Goal: Check status: Check status

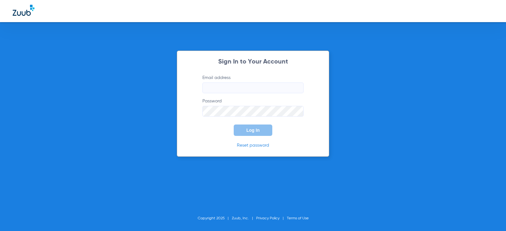
click at [214, 85] on input "Email address" at bounding box center [252, 88] width 101 height 11
type input "[EMAIL_ADDRESS][DOMAIN_NAME]"
click at [234, 125] on button "Log In" at bounding box center [253, 130] width 39 height 11
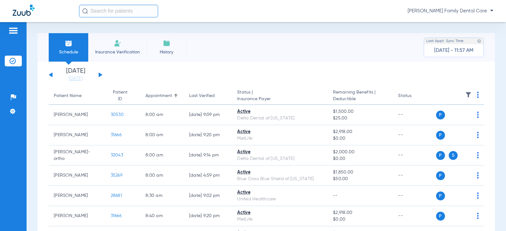
click at [97, 74] on div "[DATE] [DATE] [DATE] [DATE] [DATE] [DATE] [DATE] [DATE] [DATE] [DATE] [DATE] [D…" at bounding box center [76, 75] width 54 height 14
click at [100, 75] on button at bounding box center [101, 74] width 4 height 5
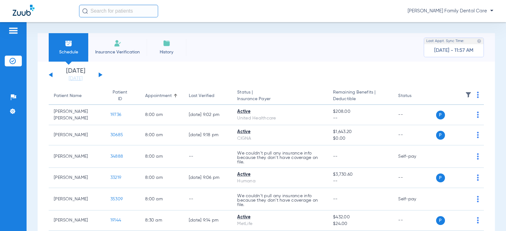
click at [100, 75] on button at bounding box center [101, 74] width 4 height 5
